Goal: Check status: Check status

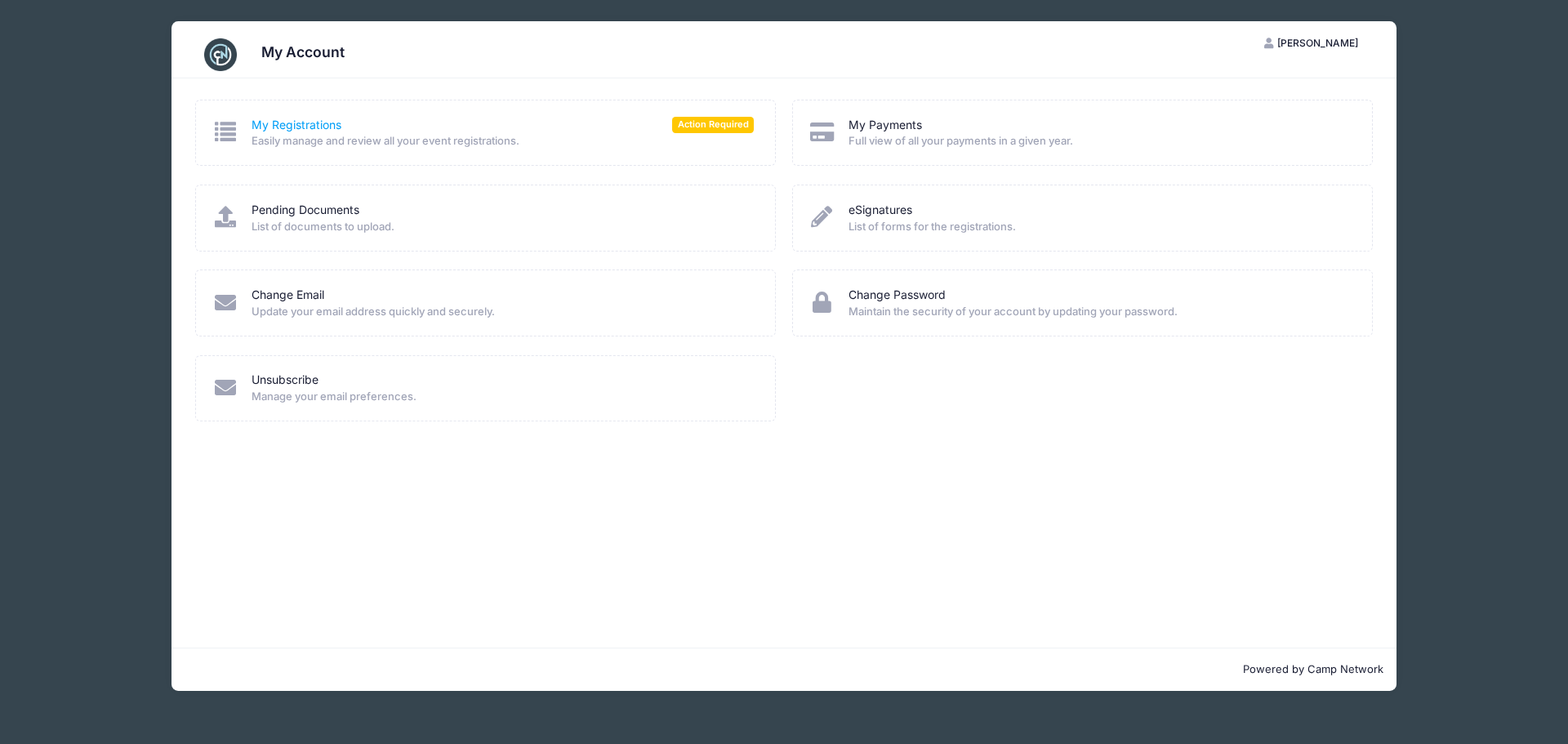
click at [298, 131] on link "My Registrations" at bounding box center [297, 125] width 89 height 17
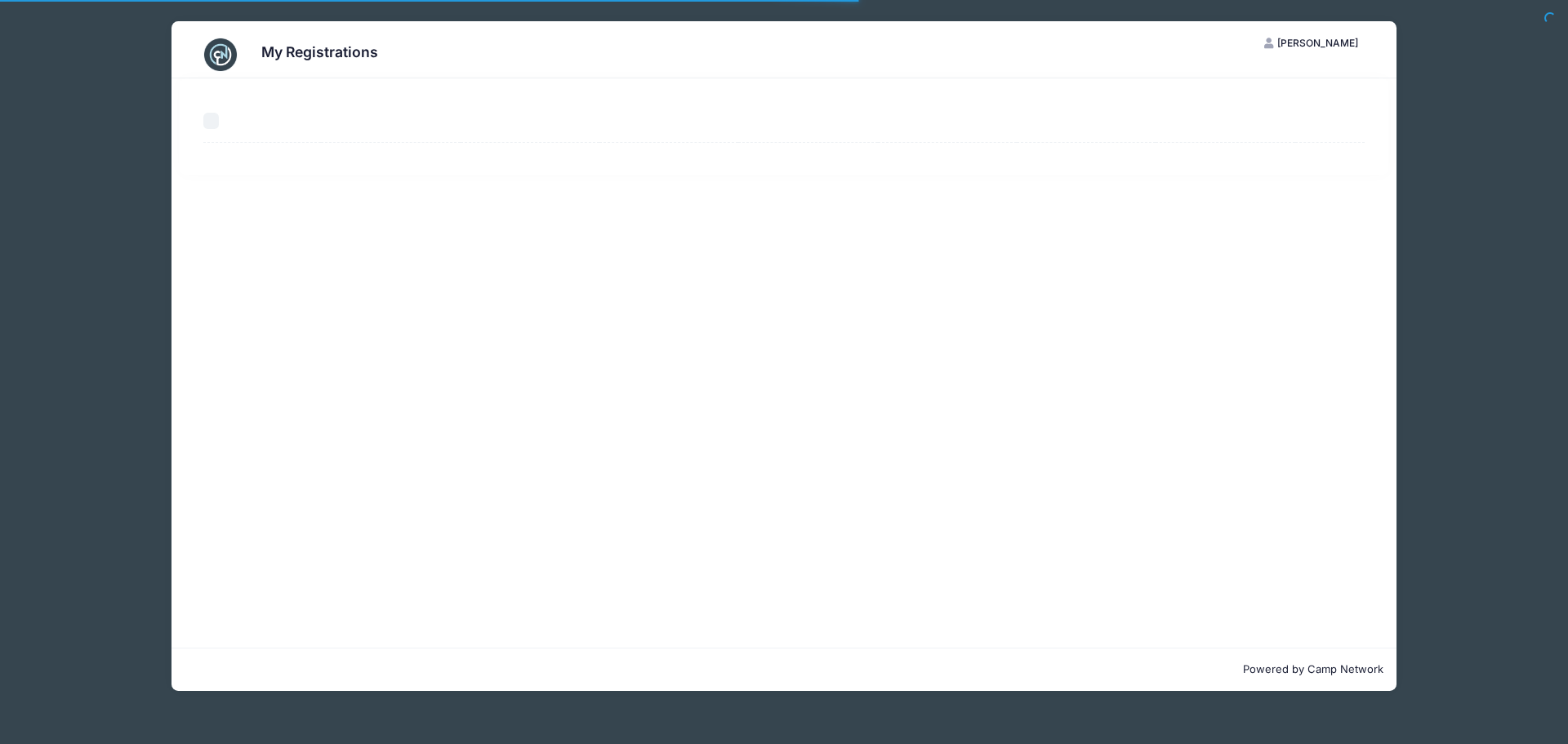
select select "50"
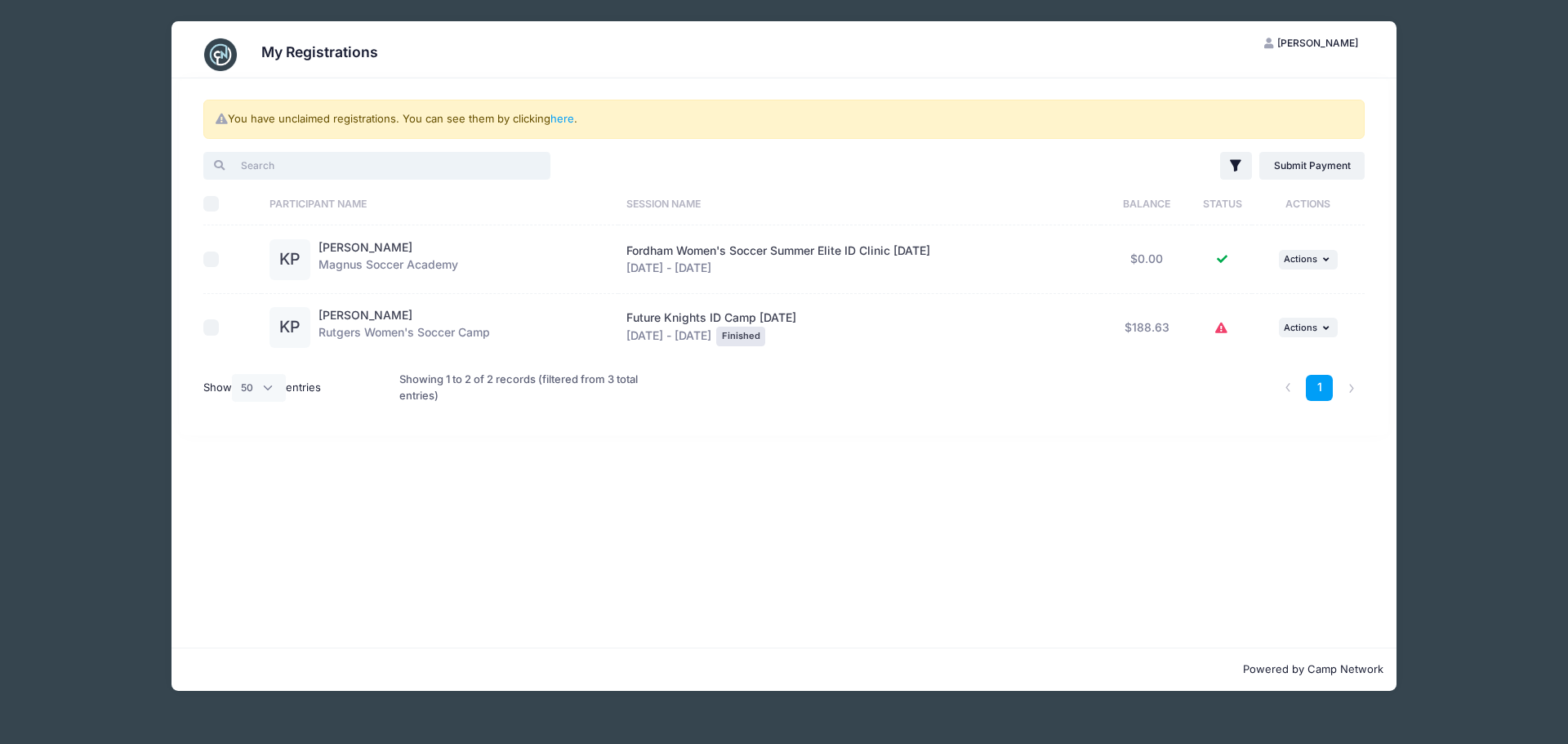
click at [283, 159] on input "search" at bounding box center [377, 165] width 347 height 27
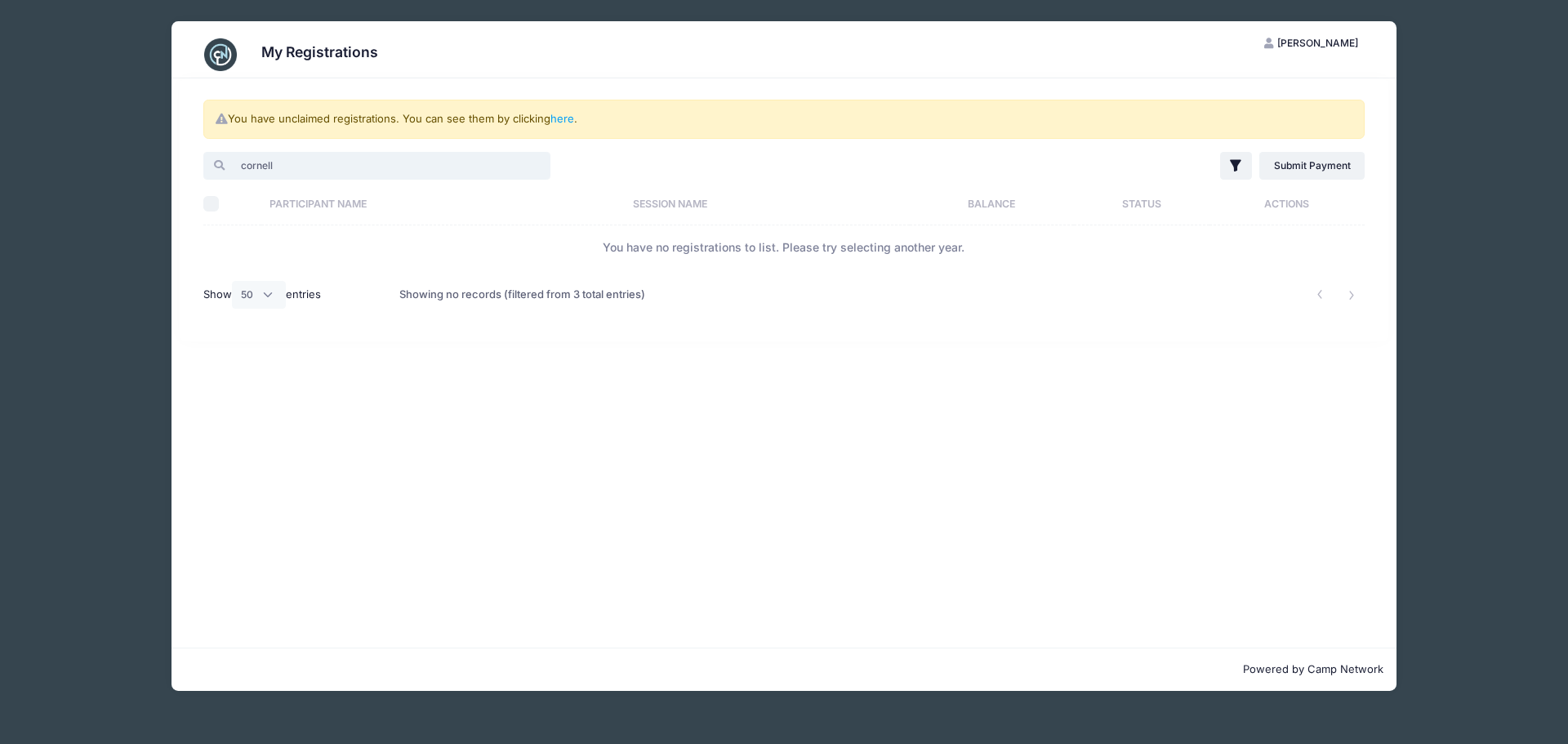
click at [291, 162] on input "cornell" at bounding box center [377, 165] width 347 height 27
click at [291, 161] on input "cornell" at bounding box center [377, 165] width 347 height 27
type input "cornell"
click at [270, 293] on select "All 10 25 50" at bounding box center [258, 295] width 54 height 27
select select "-1"
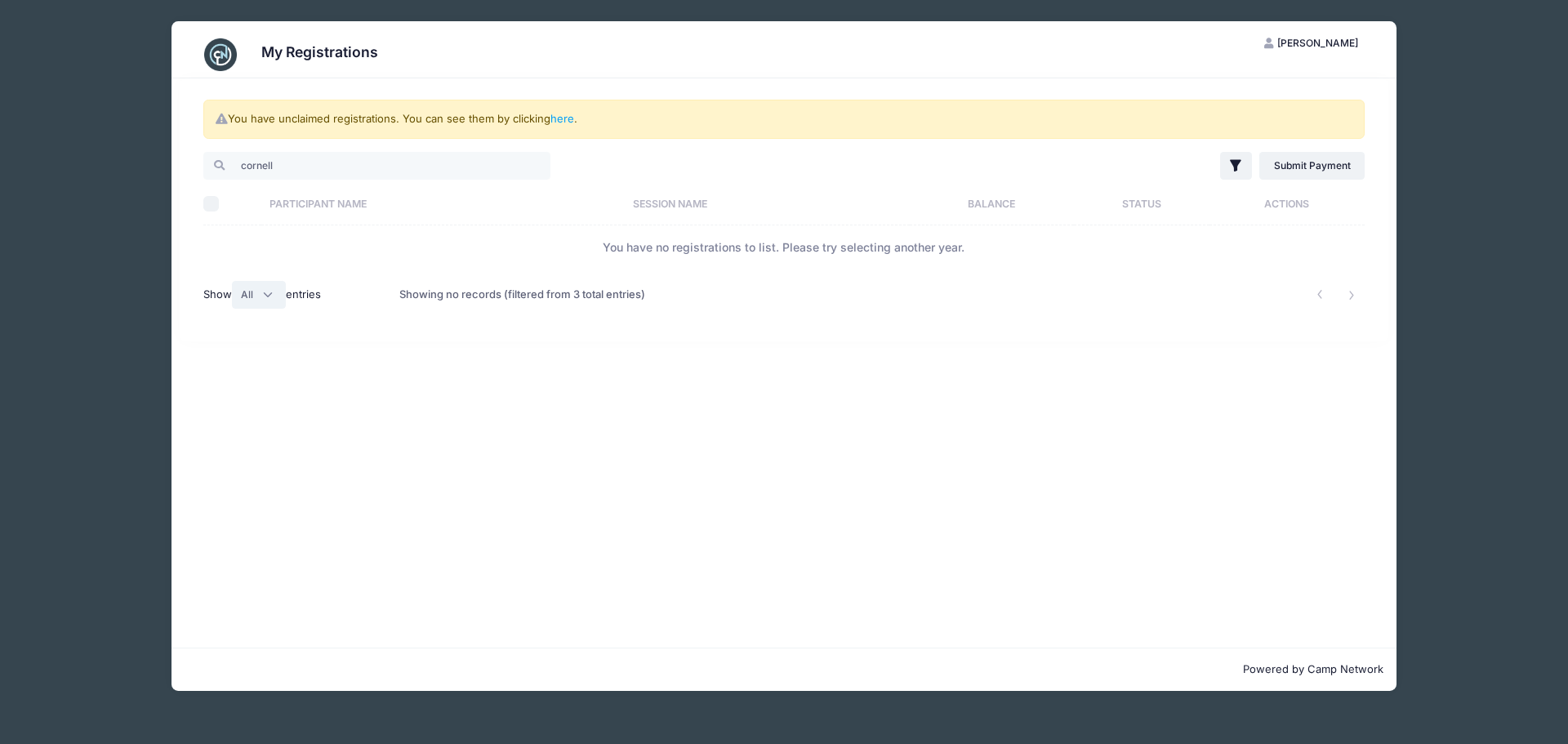
click at [234, 281] on select "All 10 25 50" at bounding box center [258, 295] width 54 height 27
click at [1350, 294] on li at bounding box center [1351, 296] width 27 height 27
